Goal: Task Accomplishment & Management: Manage account settings

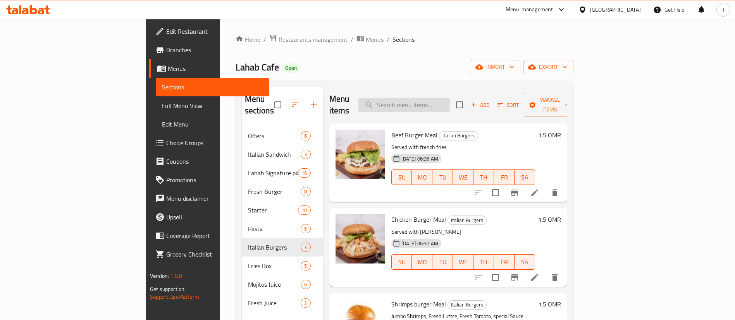
click at [450, 100] on input "search" at bounding box center [403, 105] width 91 height 14
click at [278, 43] on span "Restaurants management" at bounding box center [312, 39] width 69 height 9
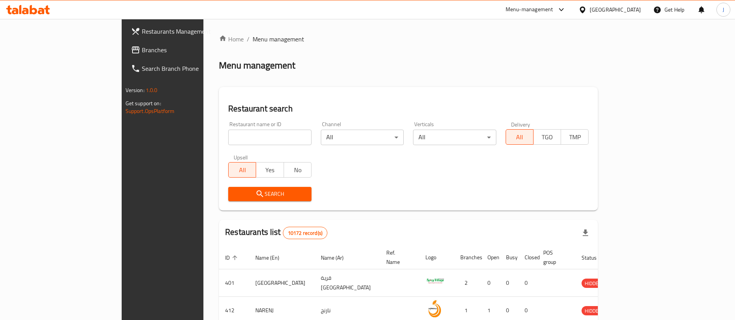
click at [142, 52] on span "Branches" at bounding box center [190, 49] width 96 height 9
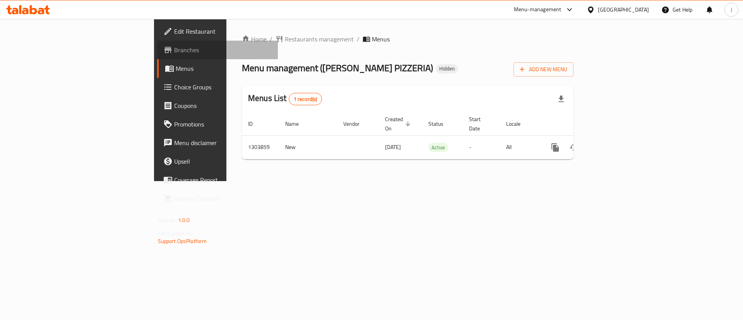
click at [174, 50] on span "Branches" at bounding box center [223, 49] width 98 height 9
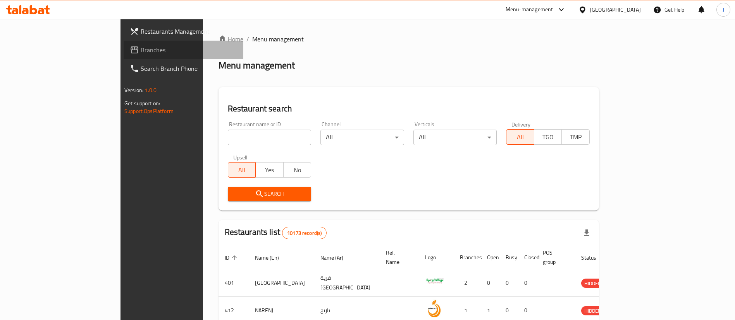
click at [141, 48] on span "Branches" at bounding box center [189, 49] width 96 height 9
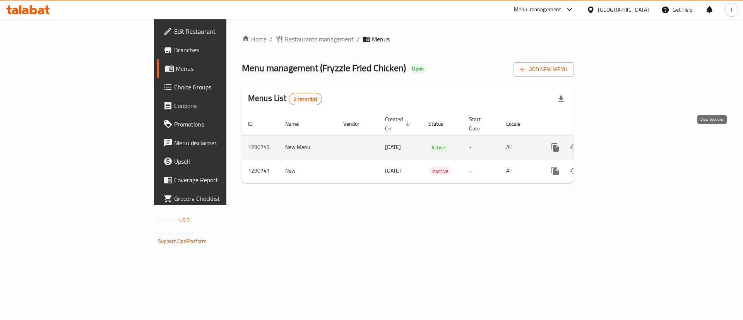
click at [621, 142] on link "enhanced table" at bounding box center [611, 147] width 19 height 19
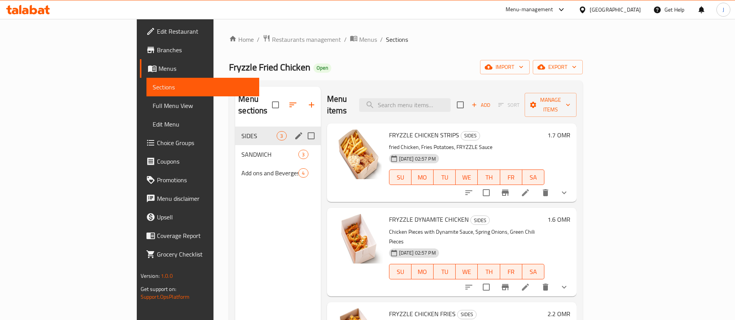
click at [235, 133] on div "SIDES 3" at bounding box center [277, 136] width 85 height 19
click at [241, 150] on span "SANDWICH" at bounding box center [258, 154] width 35 height 9
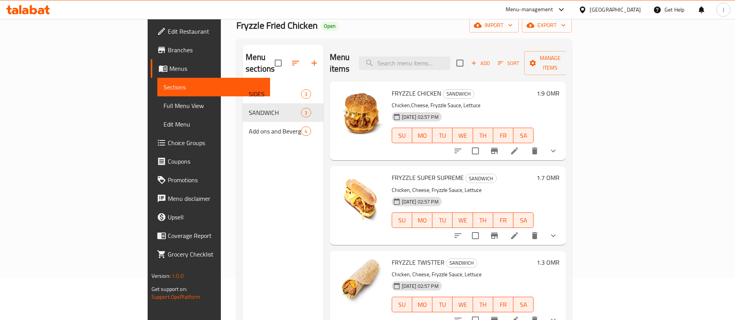
scroll to position [58, 0]
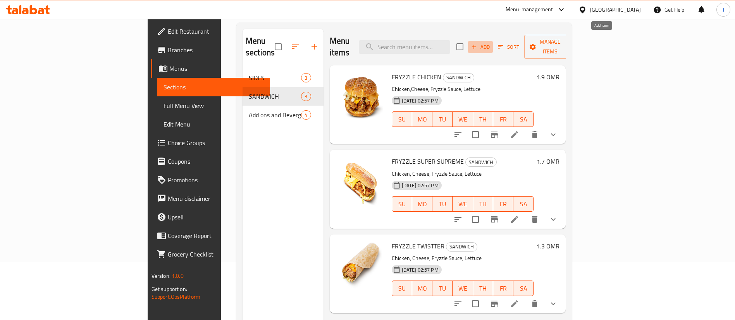
click at [491, 43] on span "Add" at bounding box center [480, 47] width 21 height 9
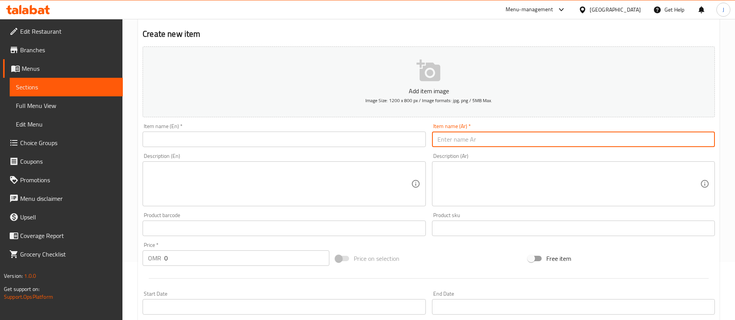
click at [467, 141] on input "text" at bounding box center [573, 139] width 283 height 15
paste input "[PERSON_NAME]"
type input "[PERSON_NAME]"
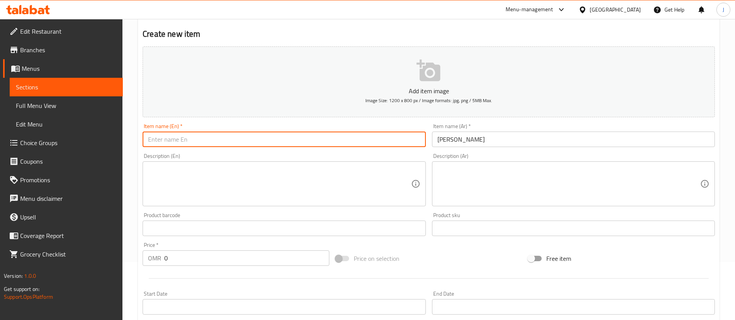
click at [215, 142] on input "text" at bounding box center [283, 139] width 283 height 15
paste input "Fryzel Master"
type input "Fryzel Master"
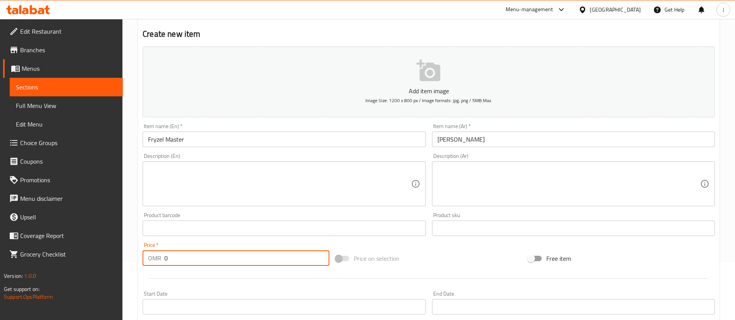
drag, startPoint x: 231, startPoint y: 259, endPoint x: 91, endPoint y: 256, distance: 139.8
click at [91, 256] on div "Edit Restaurant Branches Menus Sections Full Menu View Edit Menu Choice Groups …" at bounding box center [367, 225] width 735 height 528
type input "2.1"
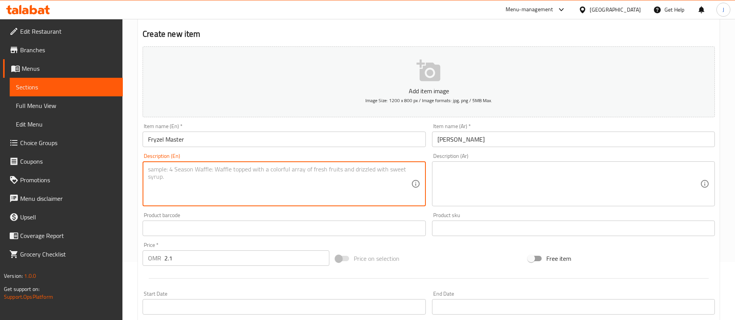
click at [165, 191] on textarea at bounding box center [279, 184] width 263 height 37
paste textarea "Normal …. chicken, cheese, sauce, lettuce Spicy. chicken, cheese, sauce, jalape…"
click at [177, 170] on textarea "Normal …. chicken, cheese, sauce, lettuce Spicy. chicken, cheese, sauce, jalape…" at bounding box center [279, 184] width 263 height 37
click at [168, 175] on textarea "Normal chicken, cheese, sauce, lettuce Spicy. chicken, cheese, sauce, jalapeno …" at bounding box center [279, 184] width 263 height 37
click at [149, 176] on textarea "Normal chicken, cheese, sauce, lettuce or Spicy. chicken, cheese, sauce, jalape…" at bounding box center [279, 184] width 263 height 37
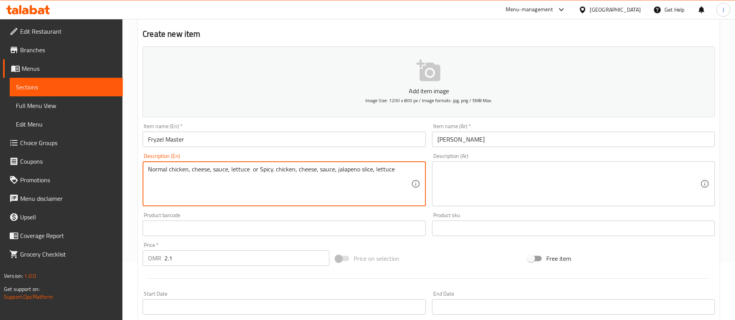
type textarea "Normal chicken, cheese, sauce, lettuce or Spicy. chicken, cheese, sauce, jalape…"
click at [464, 166] on textarea at bounding box center [568, 184] width 263 height 37
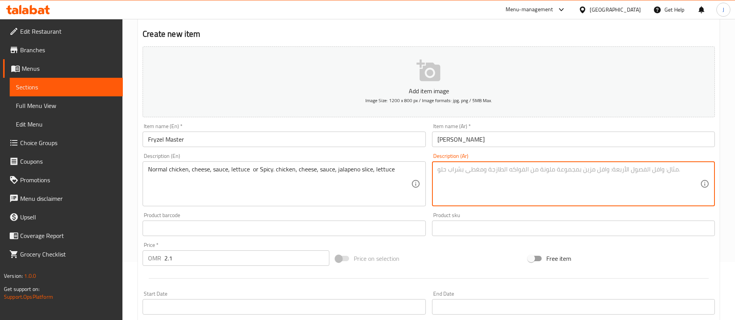
paste textarea "دجاج عادي، جبن، صلصة، خس أو حار. [PERSON_NAME]، [GEOGRAPHIC_DATA]، [GEOGRAPHIC_…"
click at [542, 170] on textarea "دجاج عادي، جبن، صلصة، خس أو حار. [PERSON_NAME]، [GEOGRAPHIC_DATA]، [GEOGRAPHIC_…" at bounding box center [568, 184] width 263 height 37
click at [438, 171] on textarea "دجاج عادي، جبن، صلصة، خس أو (حار. [PERSON_NAME]، [GEOGRAPHIC_DATA]، [GEOGRAPHIC…" at bounding box center [568, 184] width 263 height 37
type textarea "(دجاج عادي، جبن، صلصة، خس أو (حار. [PERSON_NAME]، [GEOGRAPHIC_DATA]، [GEOGRAPHI…"
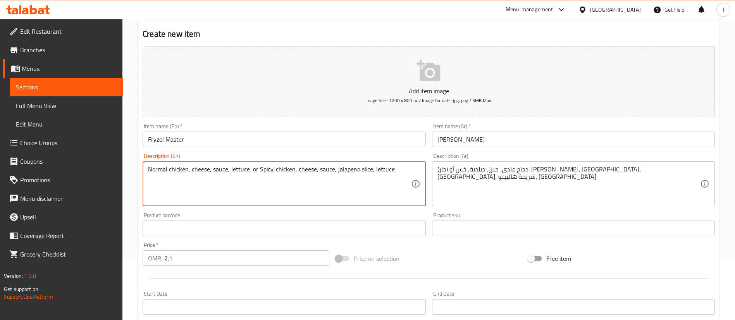
click at [257, 170] on textarea "Normal chicken, cheese, sauce, lettuce or Spicy. chicken, cheese, sauce, jalape…" at bounding box center [279, 184] width 263 height 37
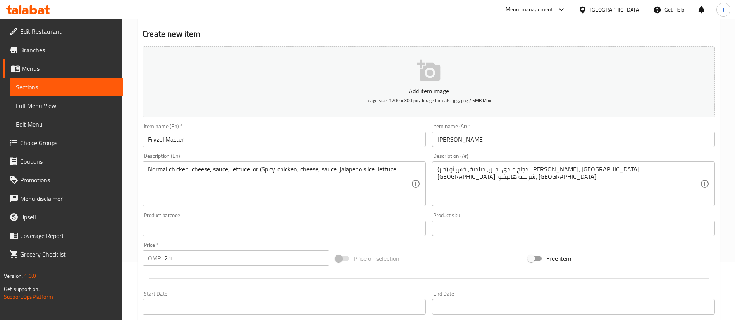
click at [400, 163] on div "Normal chicken, cheese, sauce, lettuce or (Spicy. chicken, cheese, sauce, jalap…" at bounding box center [283, 183] width 283 height 45
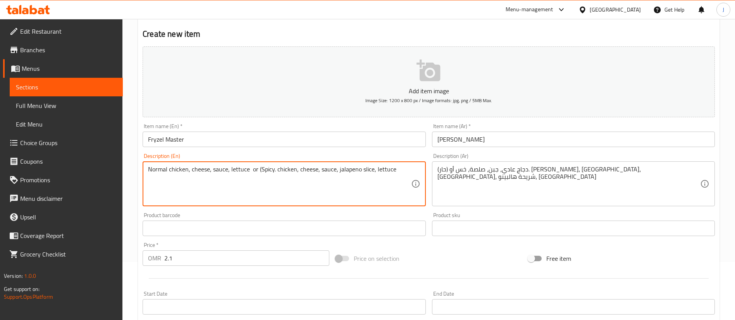
click at [394, 172] on textarea "Normal chicken, cheese, sauce, lettuce or (Spicy. chicken, cheese, sauce, jalap…" at bounding box center [279, 184] width 263 height 37
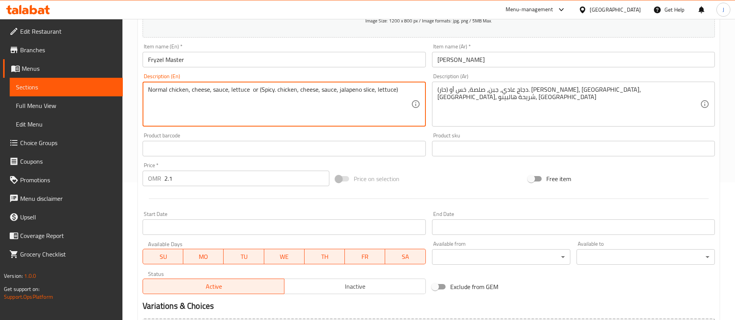
scroll to position [227, 0]
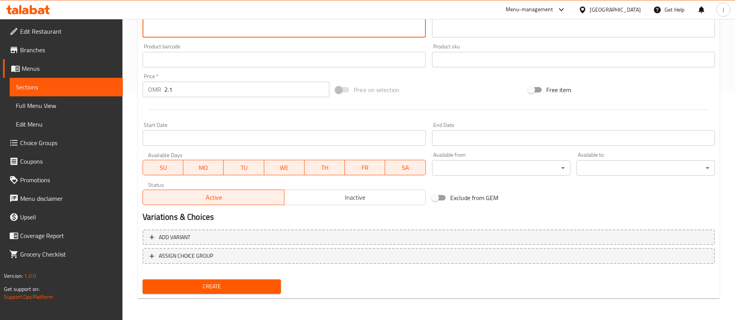
type textarea "Normal chicken, cheese, sauce, lettuce or (Spicy. chicken, cheese, sauce, jalap…"
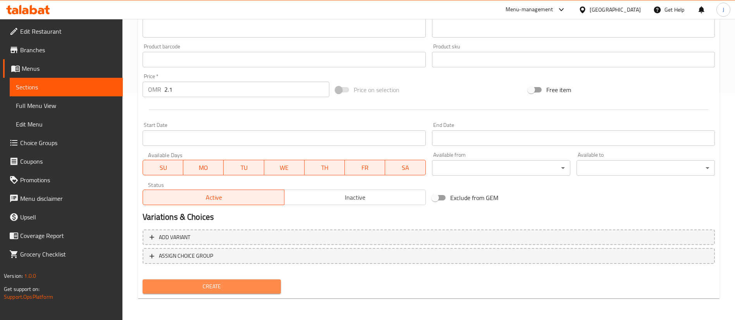
click at [236, 283] on span "Create" at bounding box center [212, 287] width 126 height 10
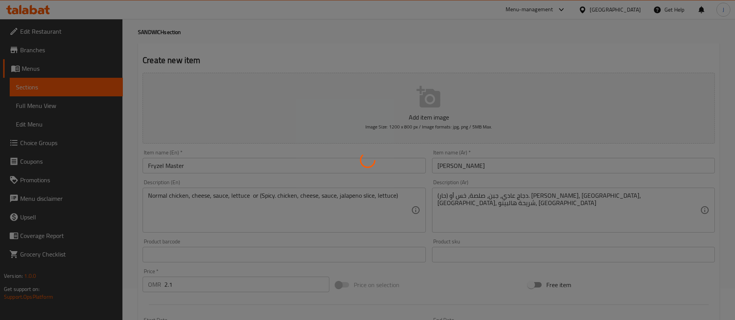
scroll to position [0, 0]
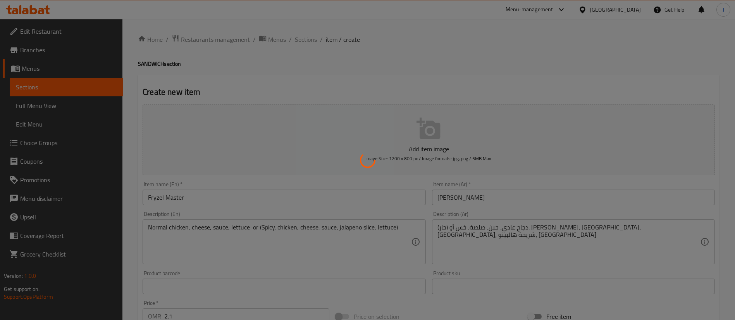
type input "0"
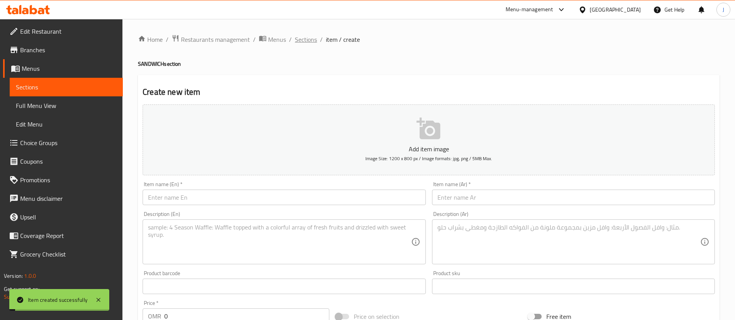
click at [310, 41] on span "Sections" at bounding box center [306, 39] width 22 height 9
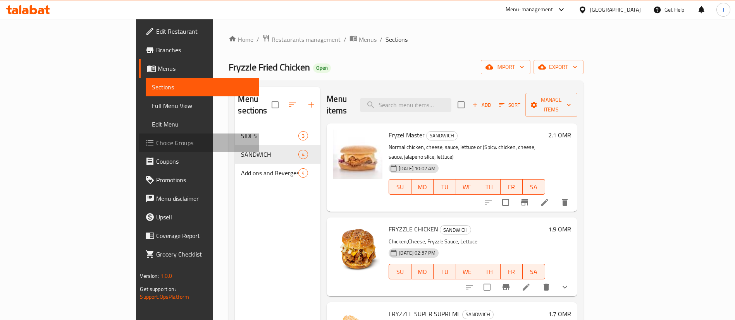
click at [156, 144] on span "Choice Groups" at bounding box center [204, 142] width 96 height 9
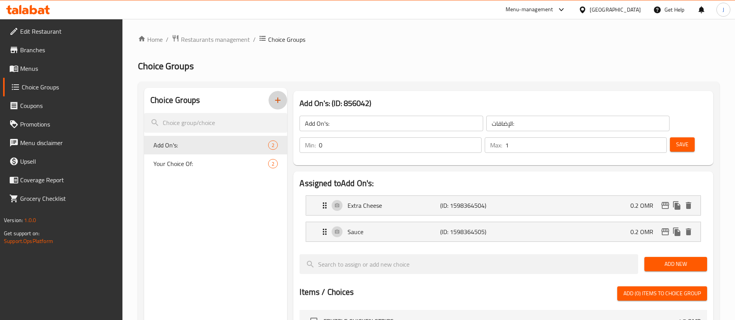
click at [277, 102] on icon "button" at bounding box center [277, 100] width 9 height 9
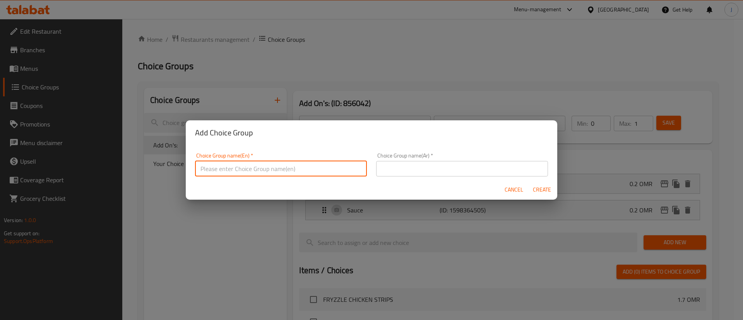
click at [246, 168] on input "text" at bounding box center [281, 168] width 172 height 15
type input "Chi"
drag, startPoint x: 241, startPoint y: 170, endPoint x: 191, endPoint y: 169, distance: 50.0
click at [191, 169] on div "Choice Group name(En)   * Chi Choice Group name(En) *" at bounding box center [281, 164] width 181 height 33
type input "Burger Type:"
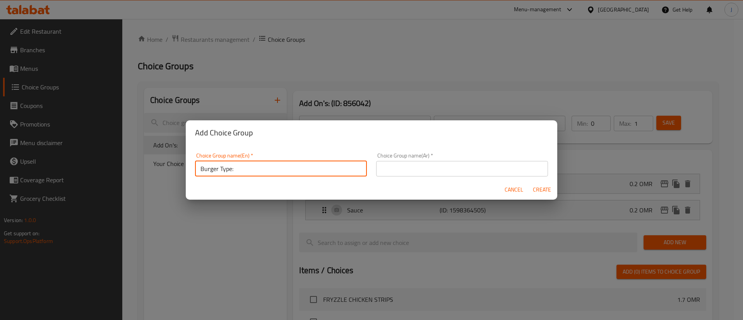
click at [424, 174] on input "text" at bounding box center [462, 168] width 172 height 15
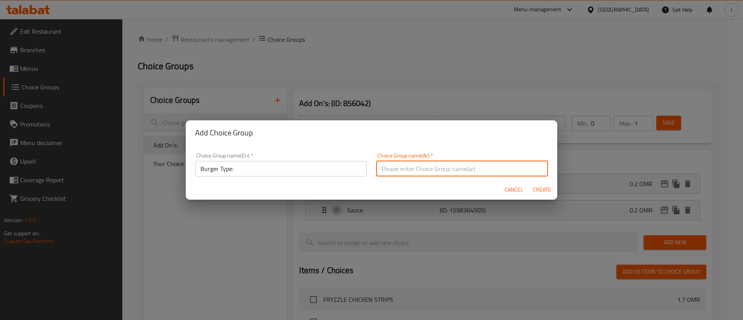
paste input "نوع البرجر:"
type input "نوع البرجر:"
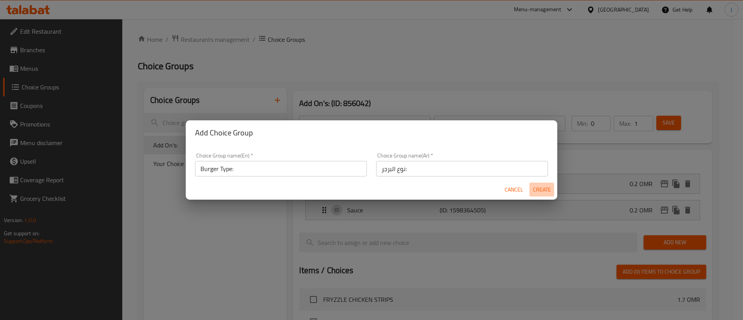
click at [540, 189] on span "Create" at bounding box center [542, 190] width 19 height 10
type input "Burger Type:"
type input "نوع البرجر:"
type input "0"
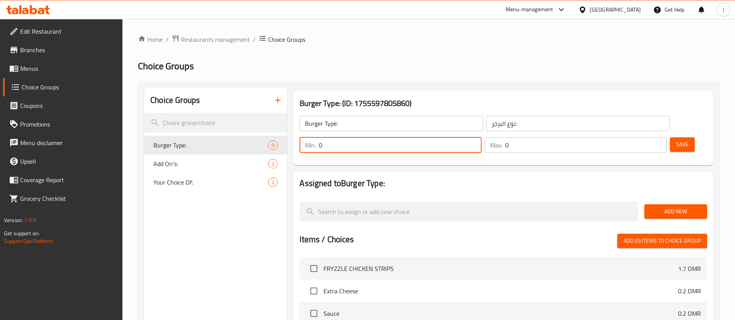
drag, startPoint x: 597, startPoint y: 122, endPoint x: 578, endPoint y: 124, distance: 18.7
click at [481, 137] on div "Min: 0 ​" at bounding box center [390, 144] width 182 height 15
type input "1"
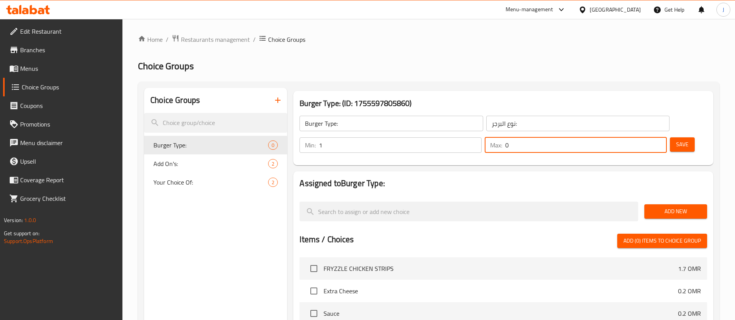
drag, startPoint x: 640, startPoint y: 123, endPoint x: 625, endPoint y: 125, distance: 15.6
click at [625, 137] on div "Max: 0 ​" at bounding box center [575, 144] width 182 height 15
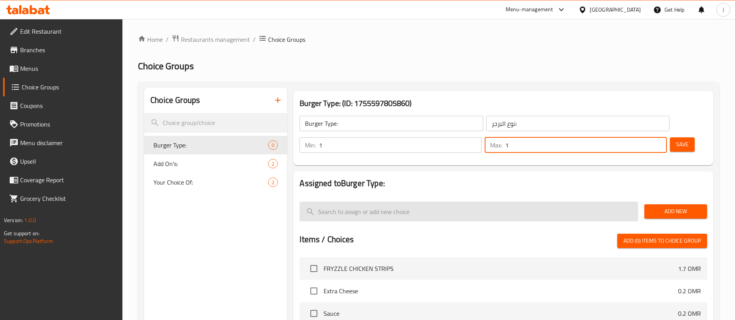
type input "1"
click at [461, 202] on input "search" at bounding box center [468, 212] width 338 height 20
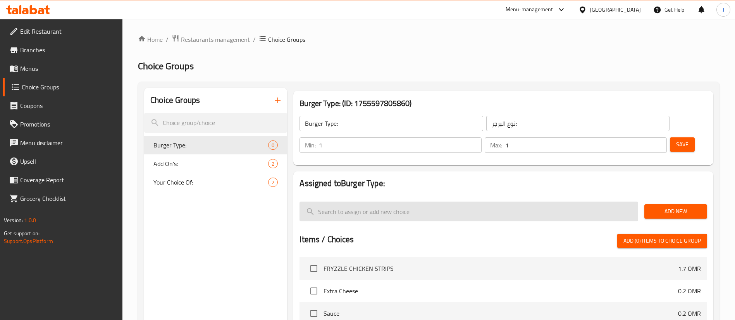
type input "M"
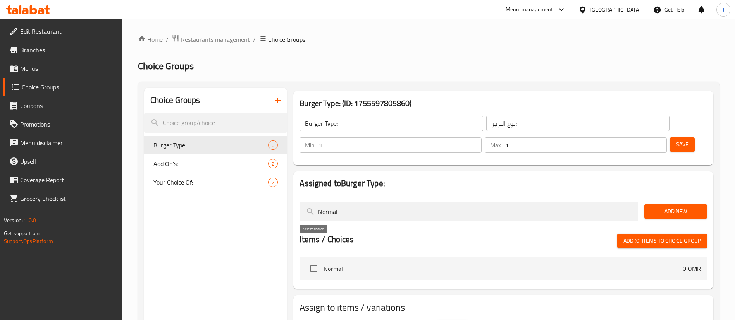
type input "Normal"
click at [311, 261] on input "checkbox" at bounding box center [314, 269] width 16 height 16
click at [318, 261] on input "checkbox" at bounding box center [314, 269] width 16 height 16
checkbox input "false"
click at [666, 207] on span "Add New" at bounding box center [675, 212] width 50 height 10
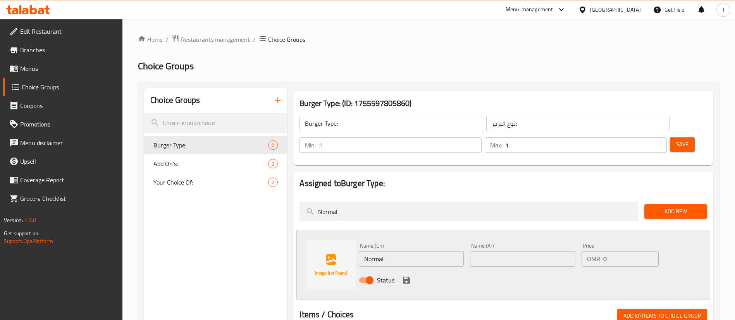
click at [521, 251] on input "text" at bounding box center [522, 258] width 105 height 15
type input "عادي"
click at [404, 276] on icon "save" at bounding box center [406, 280] width 9 height 9
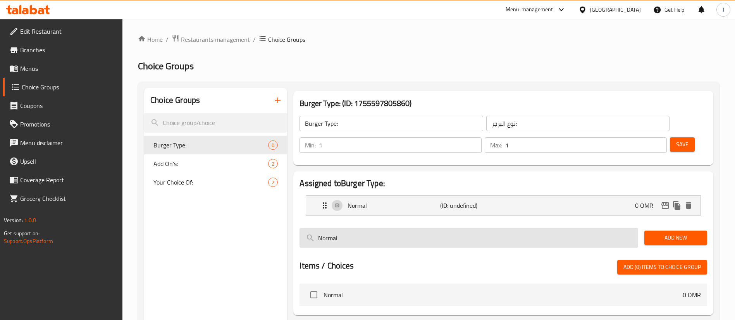
drag, startPoint x: 662, startPoint y: 218, endPoint x: 635, endPoint y: 223, distance: 27.6
click at [660, 233] on span "Add New" at bounding box center [675, 238] width 50 height 10
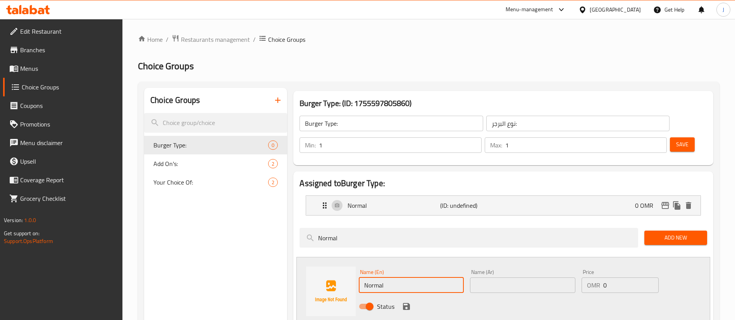
drag, startPoint x: 402, startPoint y: 261, endPoint x: 359, endPoint y: 271, distance: 44.0
click at [359, 278] on input "Normal" at bounding box center [411, 285] width 105 height 15
type input "ٍ"
type input "Spicy"
click at [485, 278] on input "text" at bounding box center [522, 285] width 105 height 15
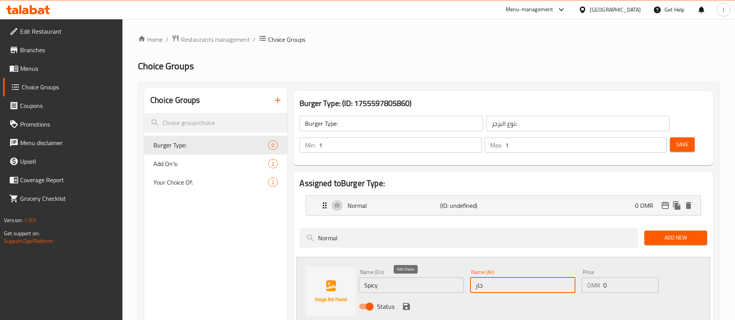
type input "حار"
click at [403, 302] on icon "save" at bounding box center [406, 306] width 9 height 9
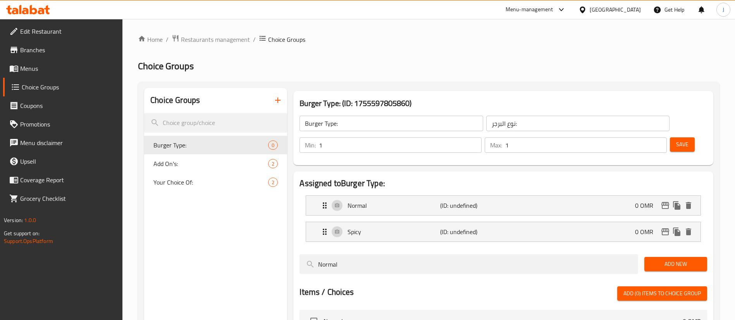
drag, startPoint x: 342, startPoint y: 241, endPoint x: 294, endPoint y: 244, distance: 47.3
click at [303, 254] on input "Normal" at bounding box center [468, 264] width 338 height 20
click at [671, 137] on button "Save" at bounding box center [681, 144] width 25 height 14
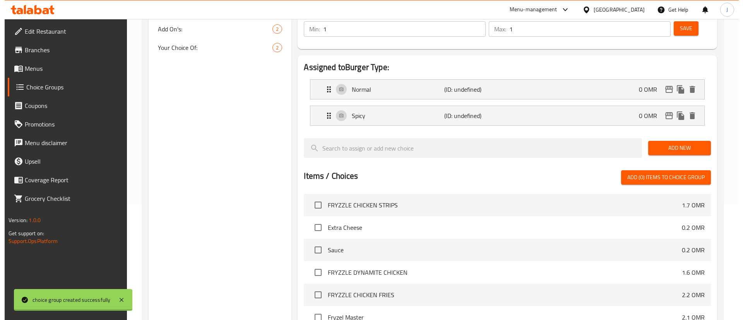
scroll to position [242, 0]
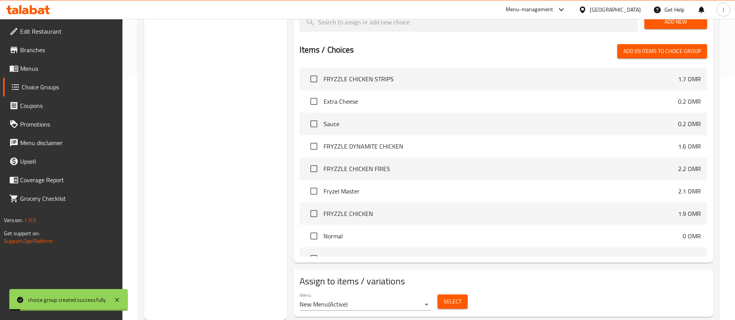
click at [447, 297] on span "Select" at bounding box center [452, 302] width 18 height 10
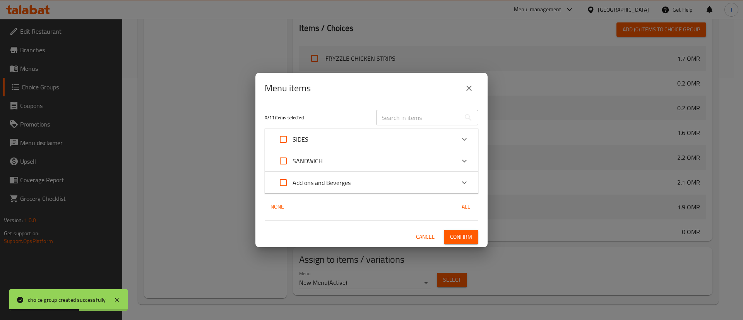
click at [462, 162] on icon "Expand" at bounding box center [464, 160] width 9 height 9
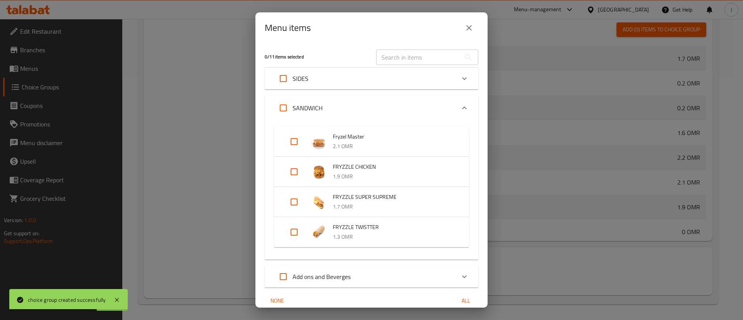
click at [298, 139] on input "Expand" at bounding box center [294, 141] width 19 height 19
checkbox input "true"
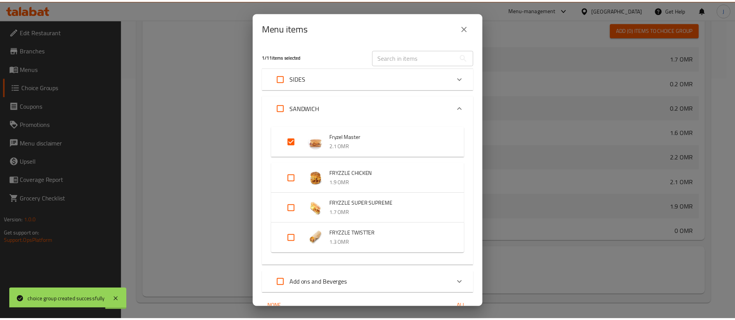
scroll to position [40, 0]
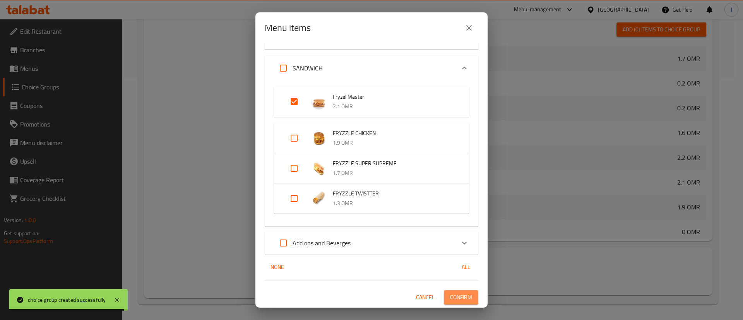
click at [452, 302] on span "Confirm" at bounding box center [461, 298] width 22 height 10
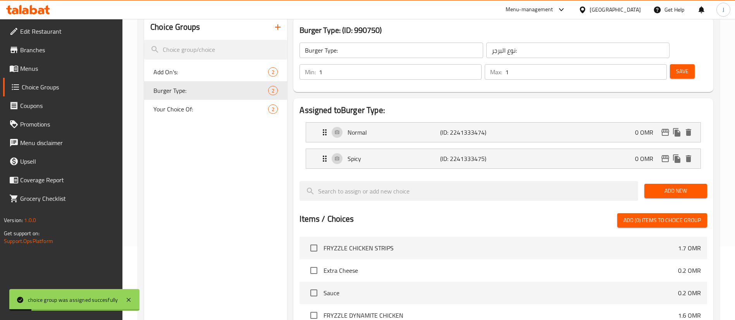
scroll to position [0, 0]
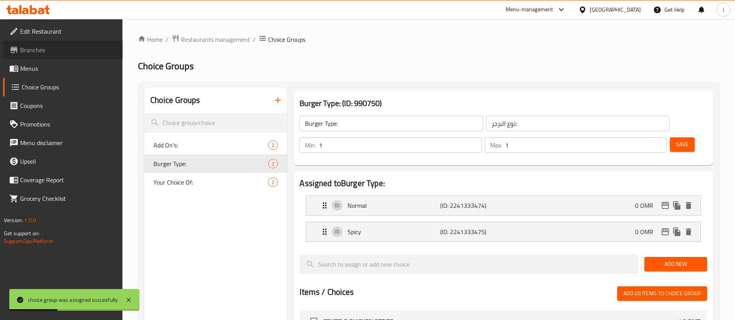
click at [35, 57] on link "Branches" at bounding box center [63, 50] width 120 height 19
